Goal: Task Accomplishment & Management: Use online tool/utility

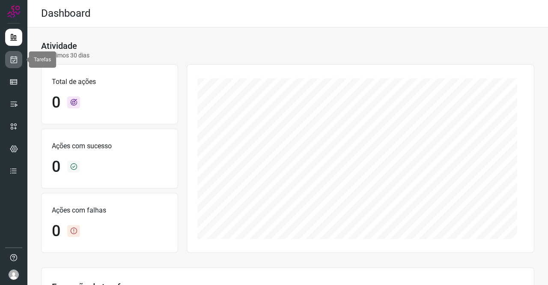
click at [17, 57] on icon at bounding box center [13, 59] width 9 height 9
click at [18, 57] on icon at bounding box center [13, 59] width 9 height 9
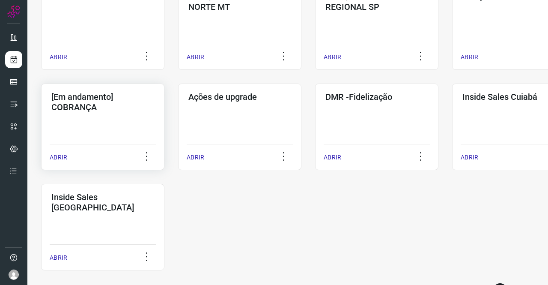
click at [111, 116] on div "[Em andamento] COBRANÇA ABRIR" at bounding box center [102, 127] width 123 height 87
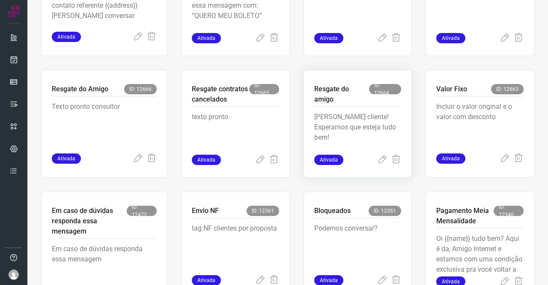
scroll to position [291, 0]
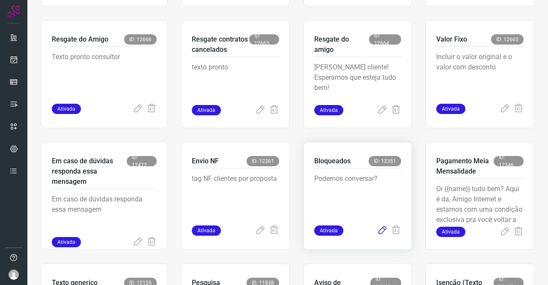
click at [379, 230] on icon at bounding box center [382, 230] width 10 height 10
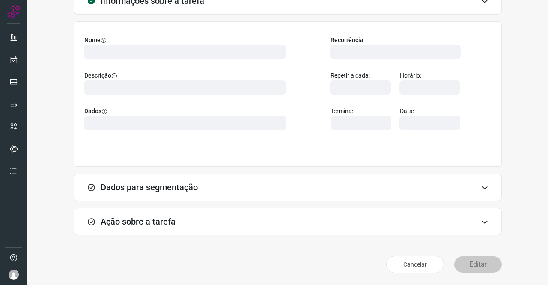
scroll to position [49, 0]
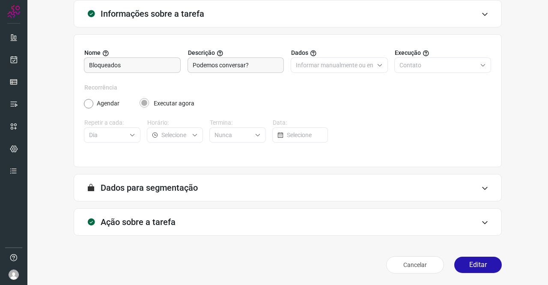
type input "Clientes Bloqueados - Texto generico"
type input "Amigo 0800"
click at [252, 217] on div "Ação sobre a tarefa" at bounding box center [288, 221] width 428 height 27
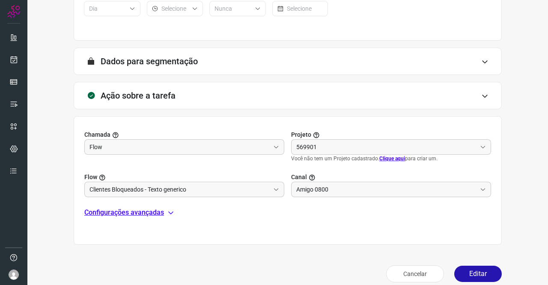
scroll to position [185, 0]
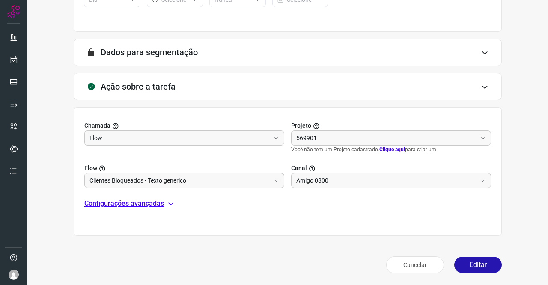
type input "Cobrança"
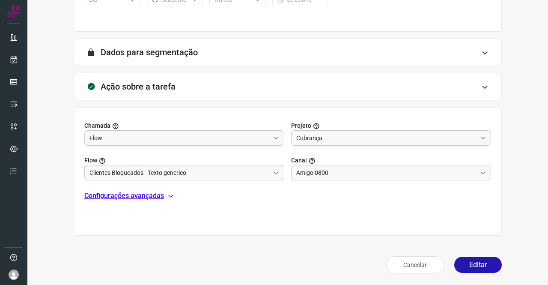
click at [143, 206] on div "Chamada Flow Projeto Cobrança Flow Clientes Bloqueados - Texto generico Canal A…" at bounding box center [288, 171] width 428 height 128
click at [148, 193] on p "Configurações avançadas" at bounding box center [124, 196] width 80 height 10
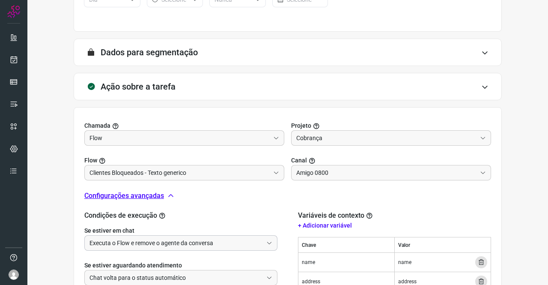
scroll to position [270, 0]
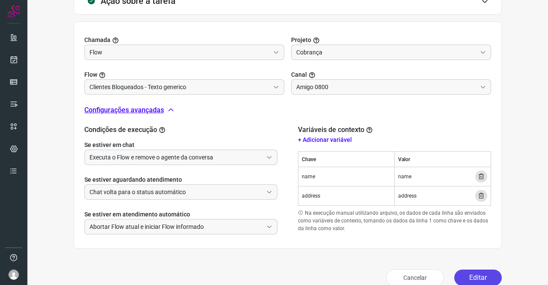
click at [477, 277] on button "Editar" at bounding box center [478, 277] width 48 height 16
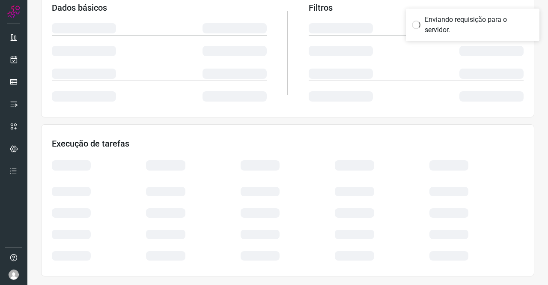
scroll to position [156, 0]
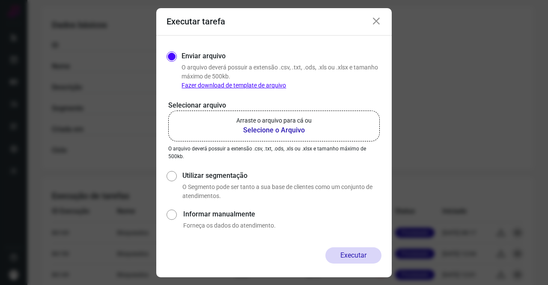
click at [273, 130] on b "Selecione o Arquivo" at bounding box center [273, 130] width 75 height 10
click at [0, 0] on input "Arraste o arquivo para cá ou Selecione o Arquivo" at bounding box center [0, 0] width 0 height 0
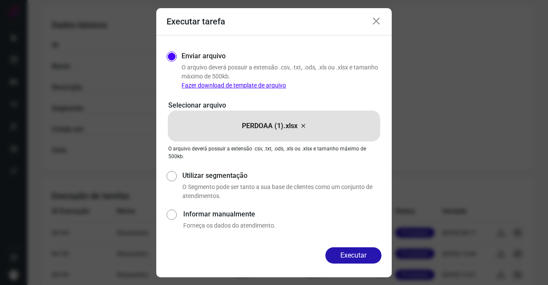
click at [358, 254] on button "Executar" at bounding box center [353, 255] width 56 height 16
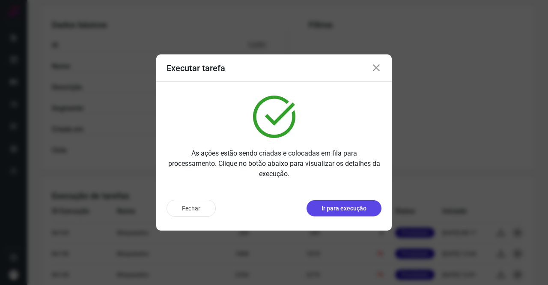
click at [355, 212] on p "Ir para execução" at bounding box center [344, 208] width 45 height 9
